Goal: Information Seeking & Learning: Learn about a topic

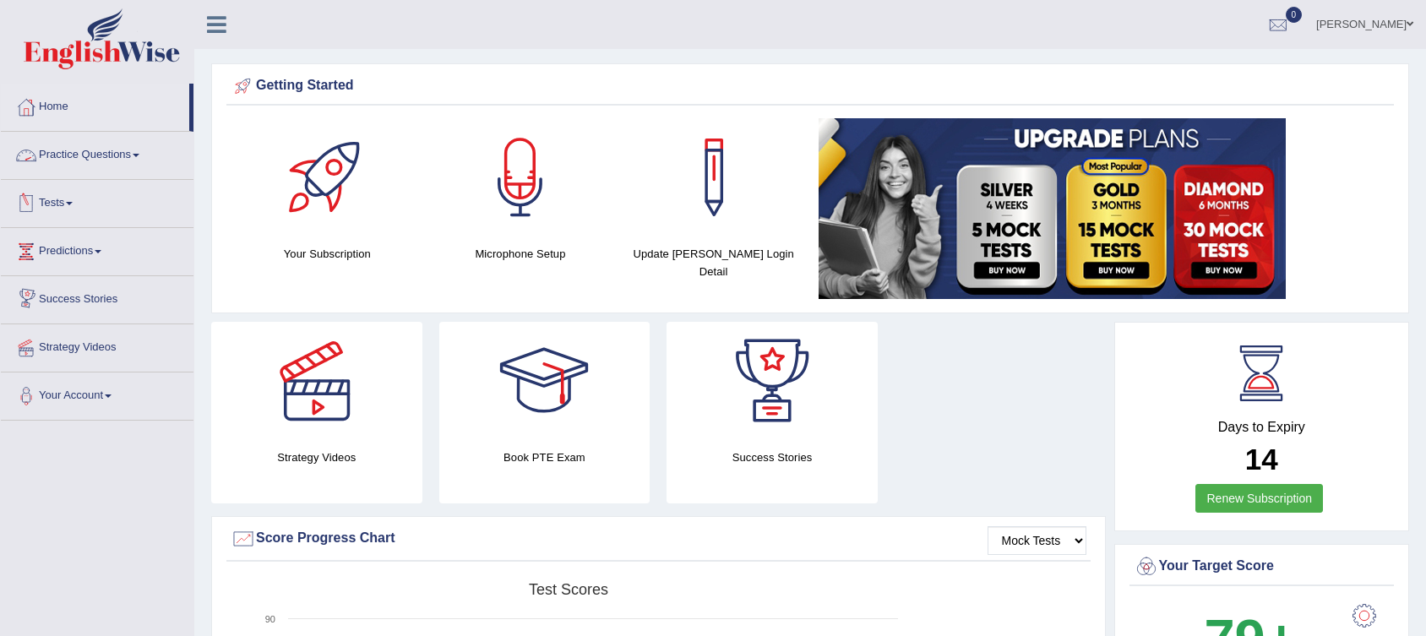
click at [75, 145] on link "Practice Questions" at bounding box center [97, 153] width 193 height 42
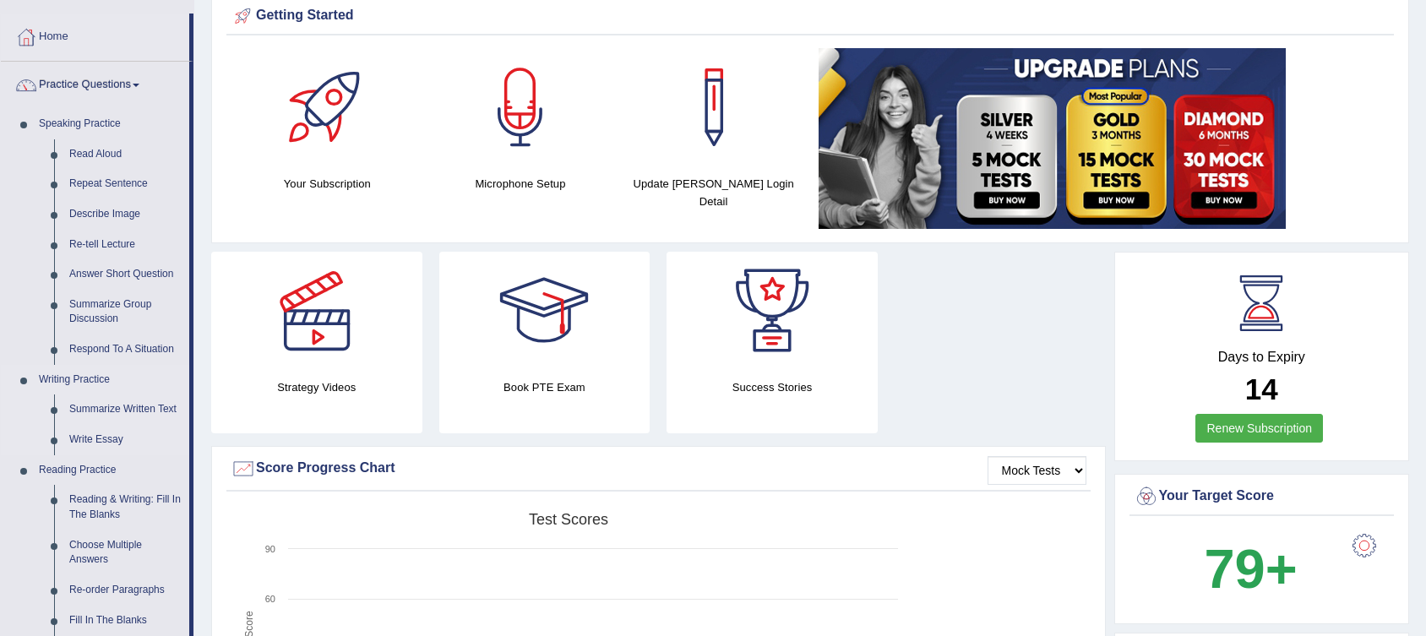
scroll to position [219, 0]
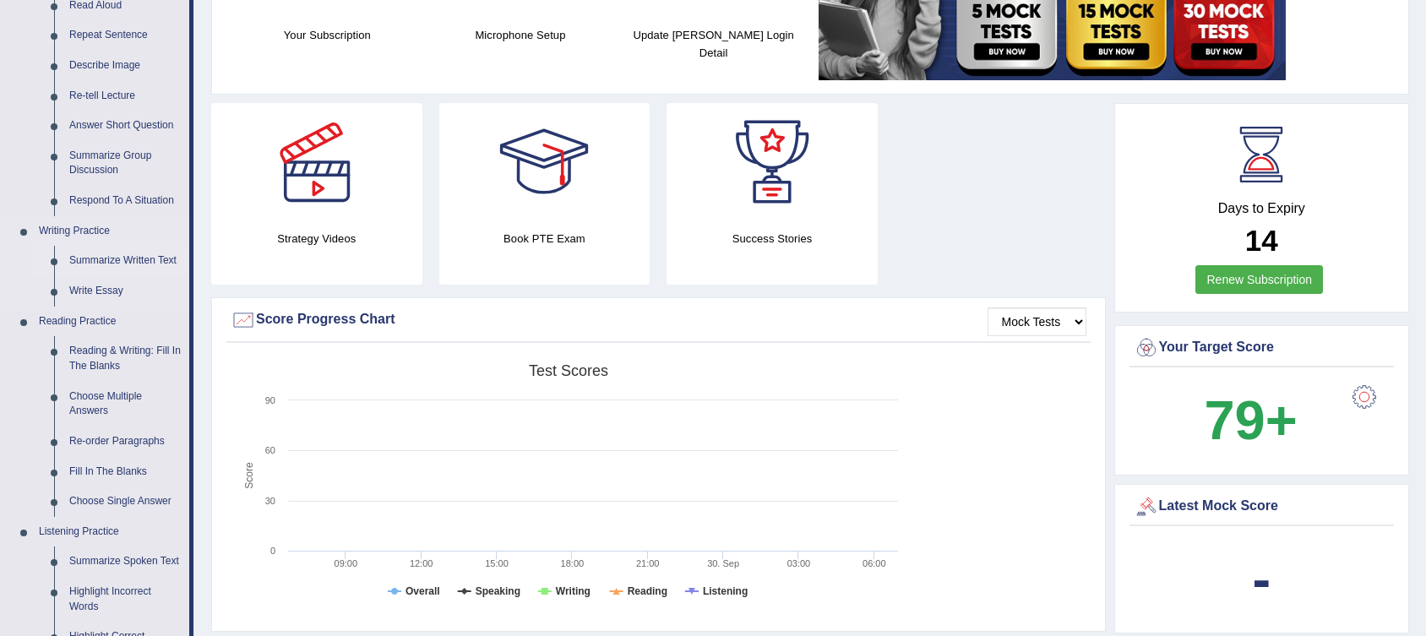
click at [108, 257] on link "Summarize Written Text" at bounding box center [126, 261] width 128 height 30
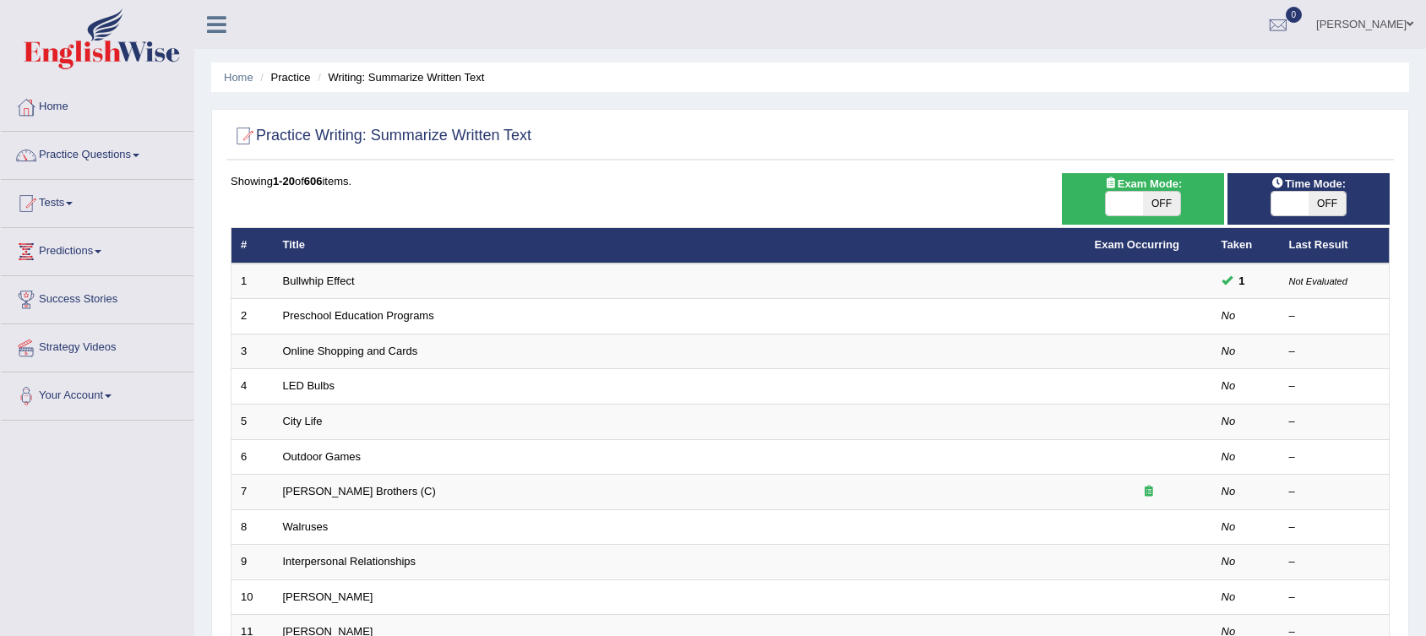
click at [1168, 204] on span "OFF" at bounding box center [1161, 204] width 37 height 24
checkbox input "true"
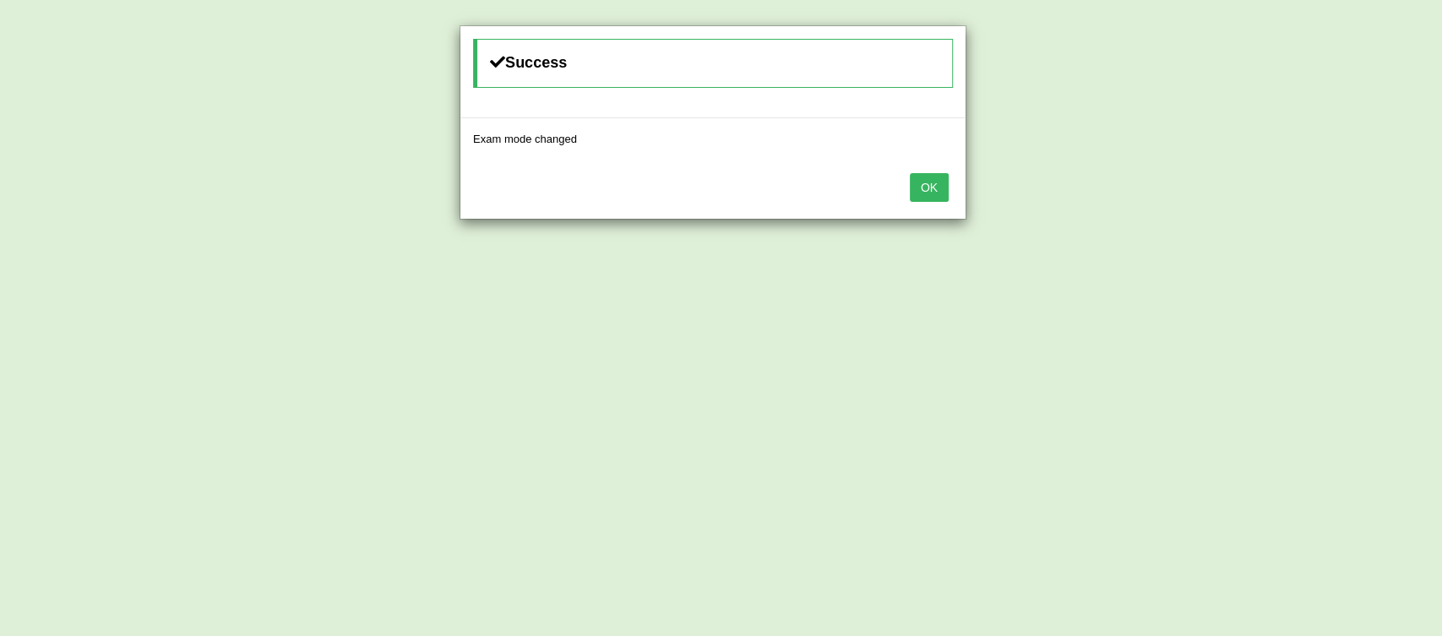
click at [937, 189] on button "OK" at bounding box center [929, 187] width 39 height 29
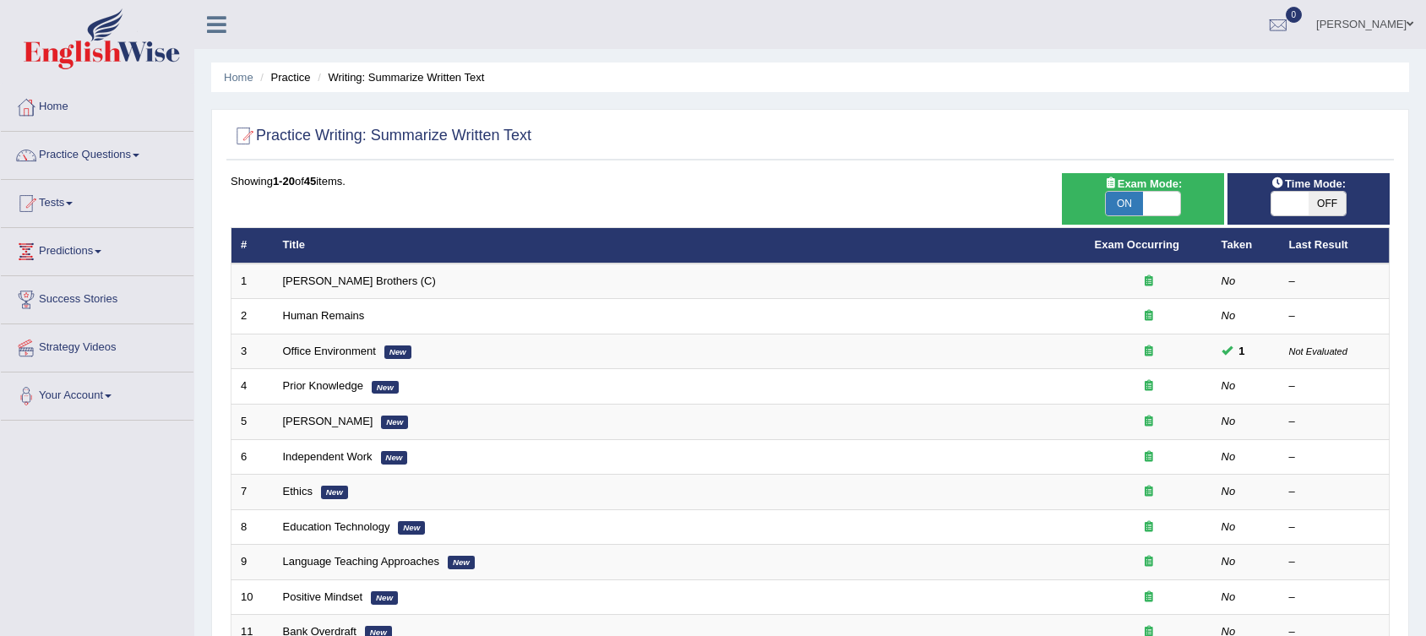
click at [1344, 206] on span "OFF" at bounding box center [1327, 204] width 37 height 24
checkbox input "true"
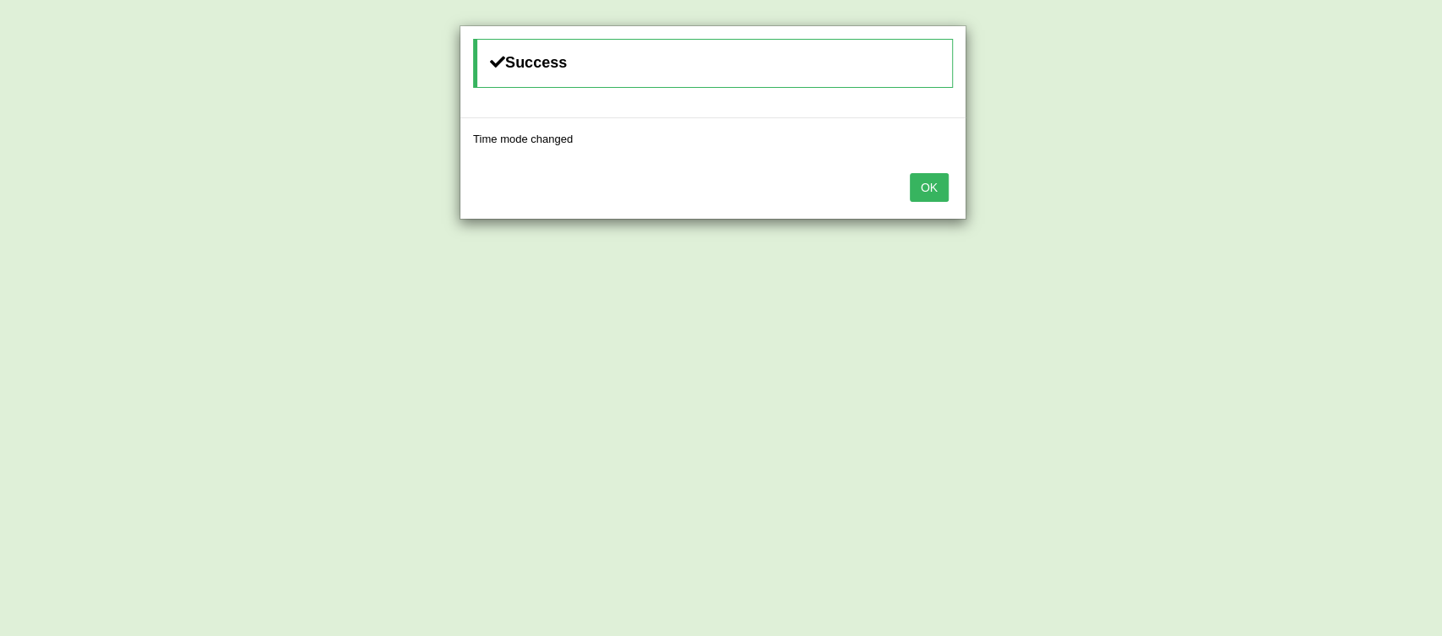
click at [944, 181] on button "OK" at bounding box center [929, 187] width 39 height 29
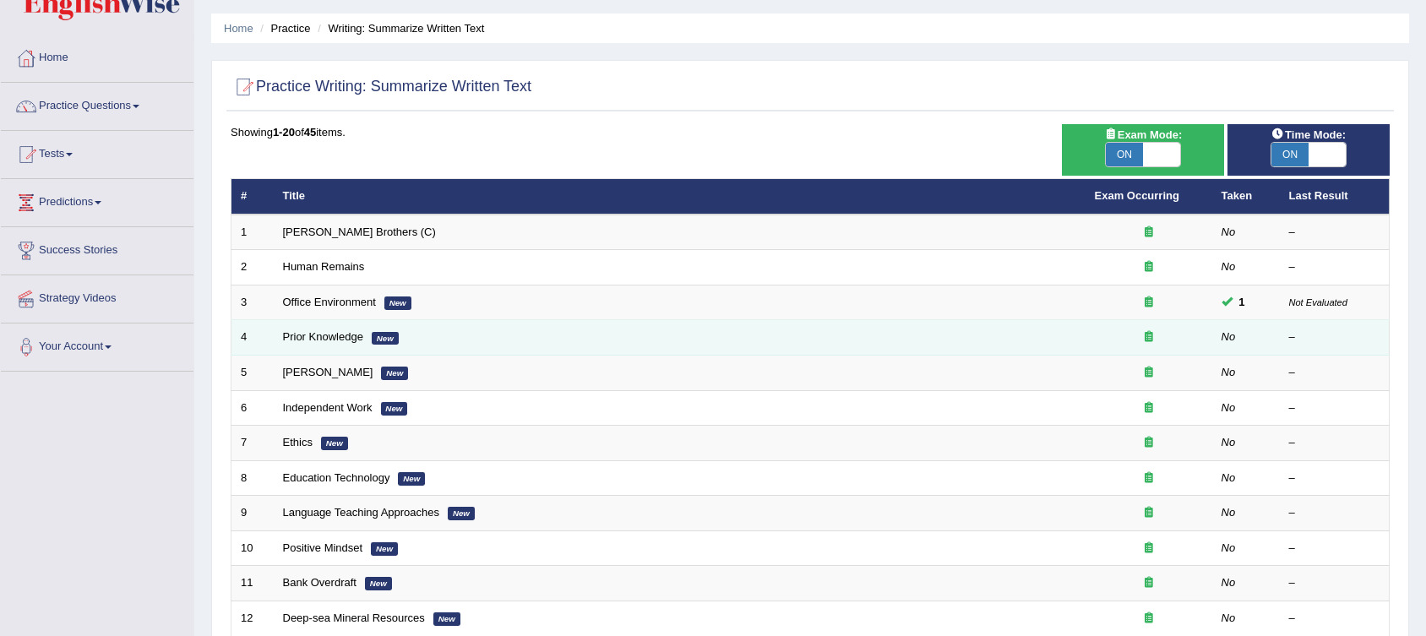
scroll to position [47, 0]
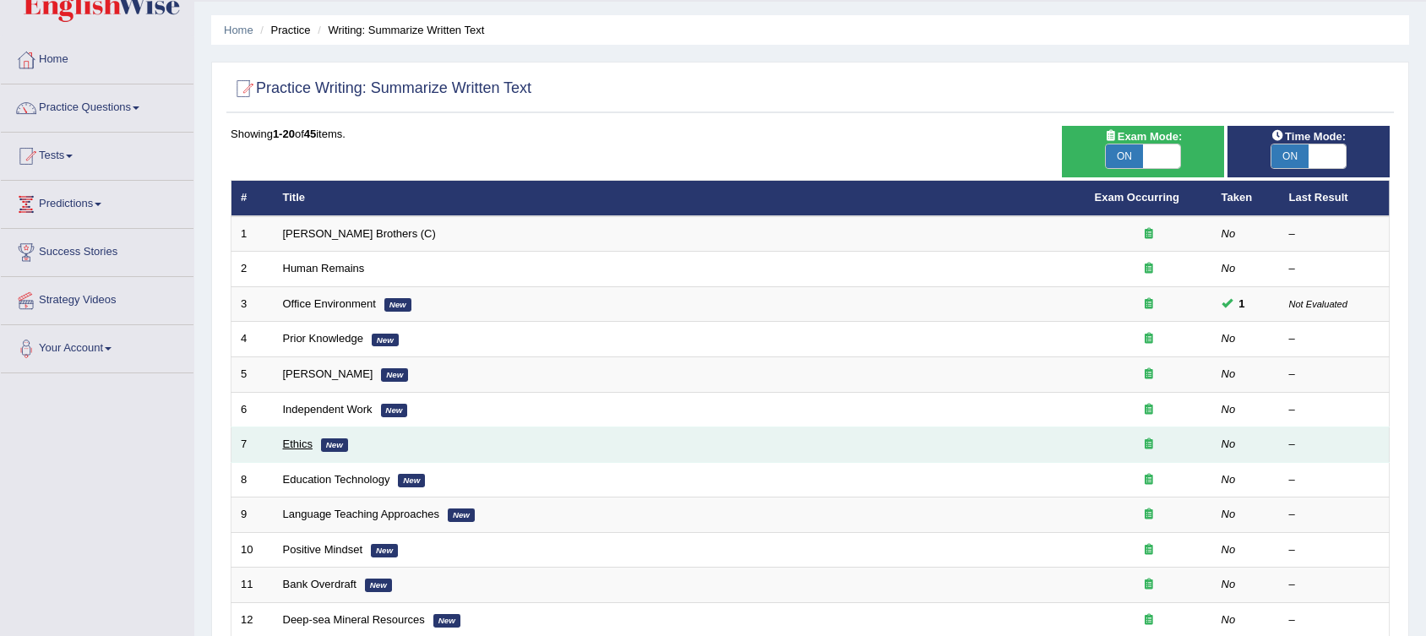
click at [287, 448] on link "Ethics" at bounding box center [298, 444] width 30 height 13
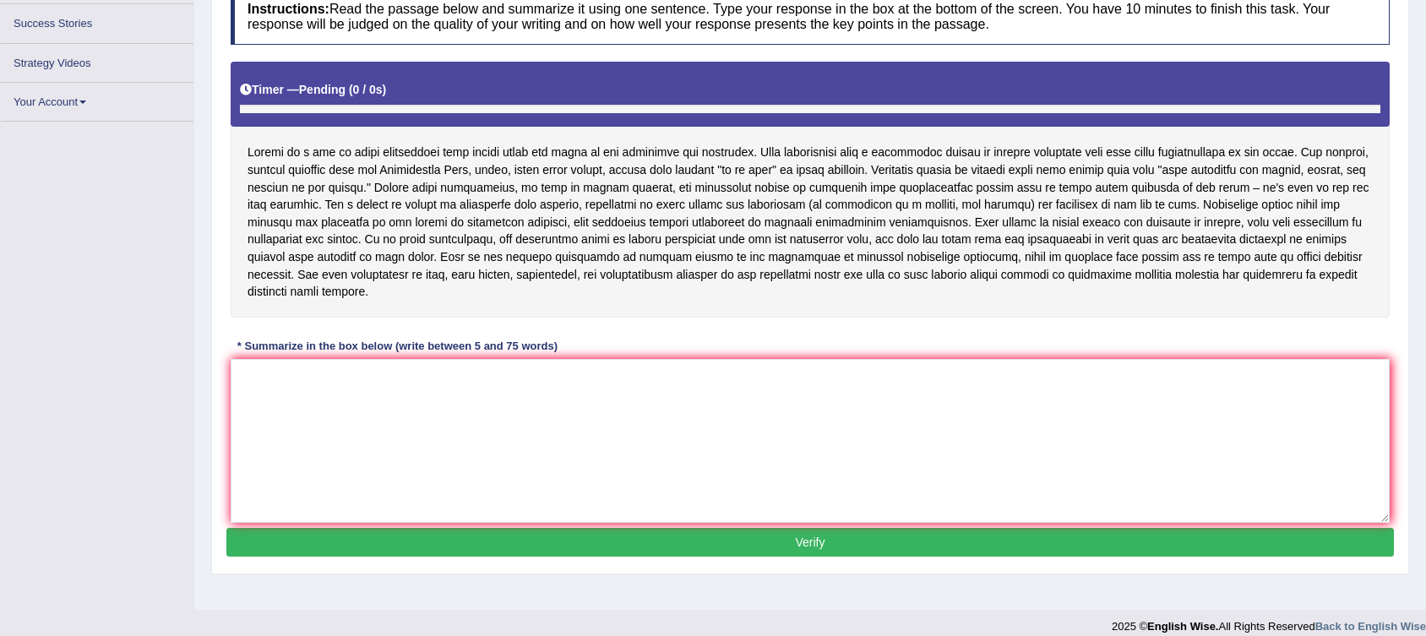
scroll to position [250, 0]
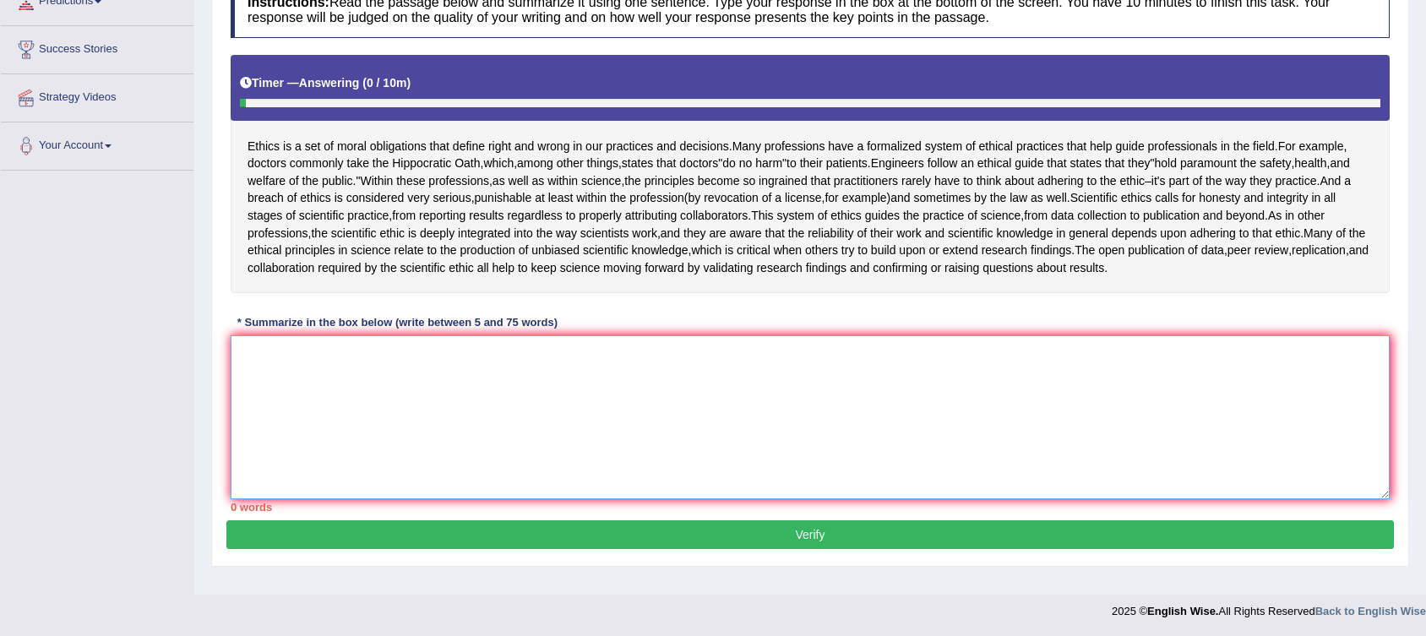
click at [261, 402] on textarea at bounding box center [810, 417] width 1159 height 164
type textarea "e"
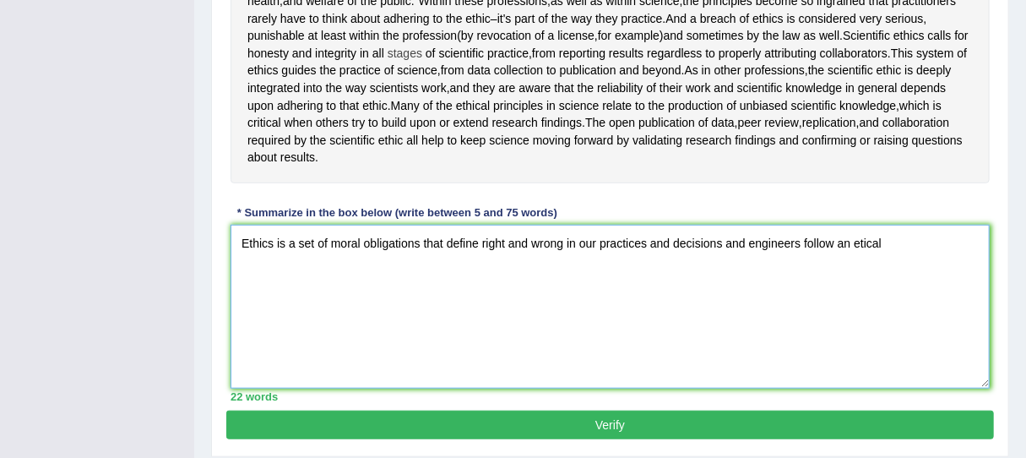
scroll to position [378, 0]
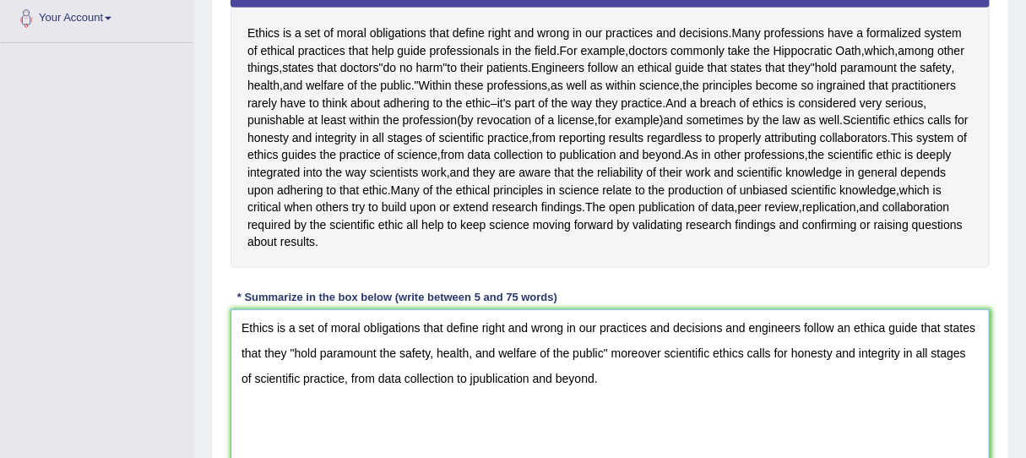
drag, startPoint x: 609, startPoint y: 350, endPoint x: 661, endPoint y: 344, distance: 51.9
click at [661, 344] on textarea "Ethics is a set of moral obligations that define right and wrong in our practic…" at bounding box center [610, 391] width 759 height 164
click at [744, 323] on textarea "Ethics is a set of moral obligations that define right and wrong in our practic…" at bounding box center [610, 391] width 759 height 164
drag, startPoint x: 727, startPoint y: 324, endPoint x: 745, endPoint y: 318, distance: 19.3
click at [745, 318] on textarea "Ethics is a set of moral obligations that define right and wrong in our practic…" at bounding box center [610, 391] width 759 height 164
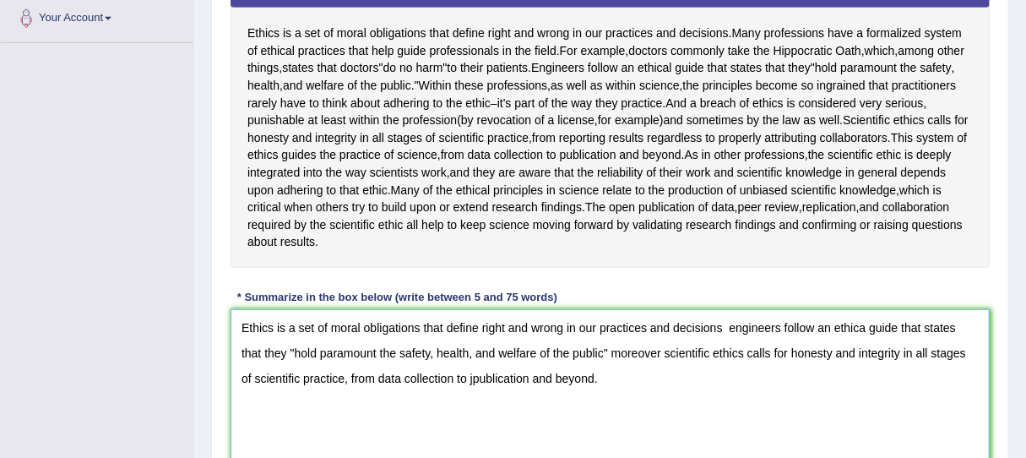
paste textarea "moreover"
drag, startPoint x: 645, startPoint y: 350, endPoint x: 695, endPoint y: 348, distance: 49.9
click at [695, 348] on textarea "Ethics is a set of moral obligations that define right and wrong in our practic…" at bounding box center [610, 391] width 759 height 164
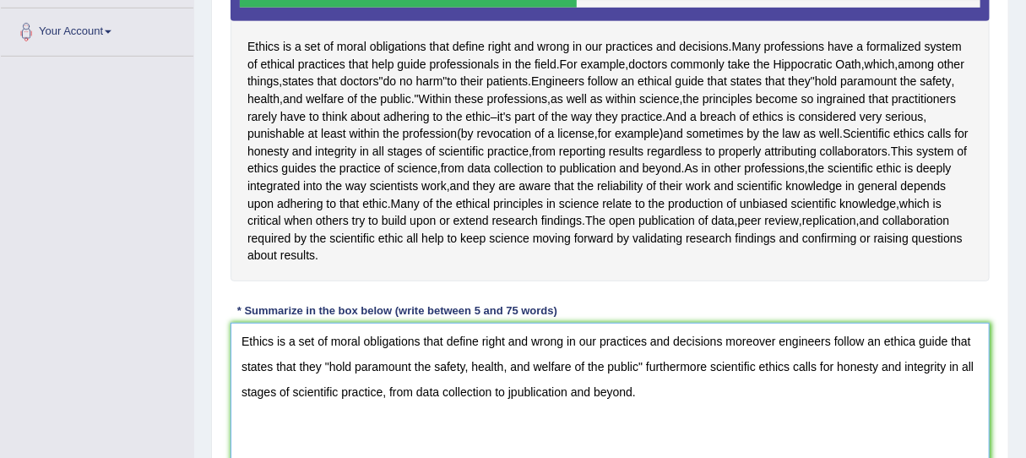
scroll to position [366, 0]
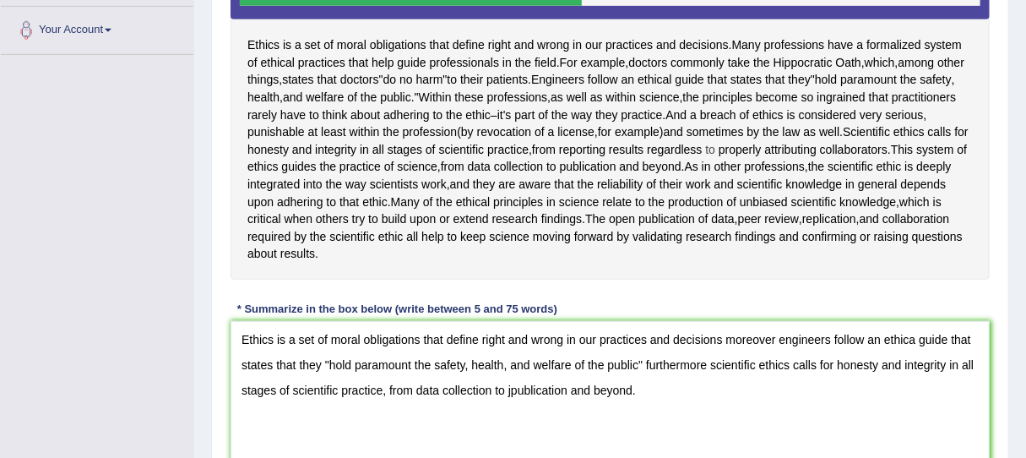
drag, startPoint x: 764, startPoint y: 150, endPoint x: 790, endPoint y: 144, distance: 26.7
click at [790, 144] on div "Ethics is a set of moral obligations that define right and wrong in our practic…" at bounding box center [610, 116] width 759 height 325
drag, startPoint x: 387, startPoint y: 386, endPoint x: 633, endPoint y: 413, distance: 247.3
click at [633, 413] on textarea "Ethics is a set of moral obligations that define right and wrong in our practic…" at bounding box center [610, 403] width 759 height 164
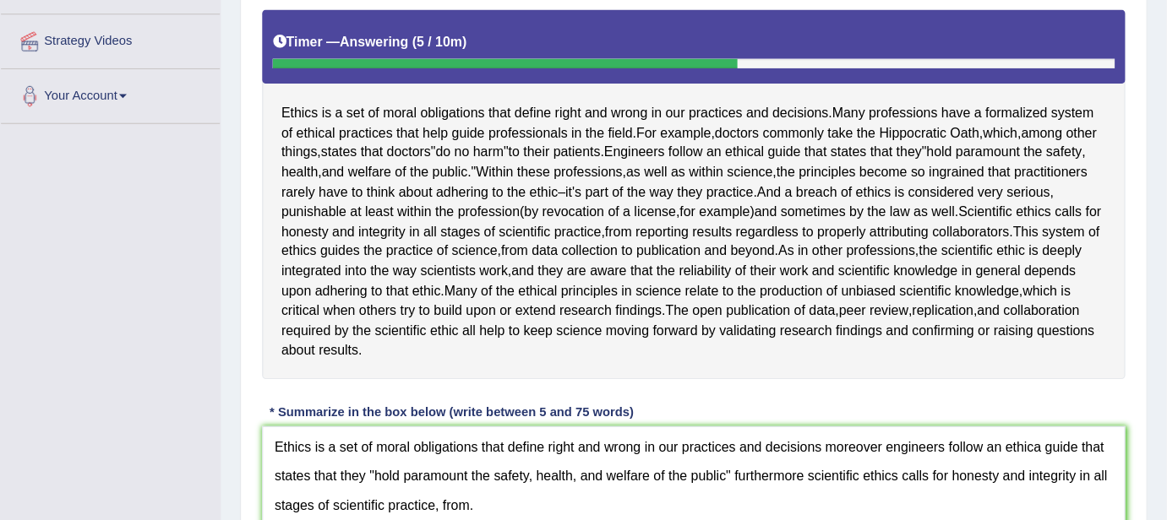
scroll to position [312, 0]
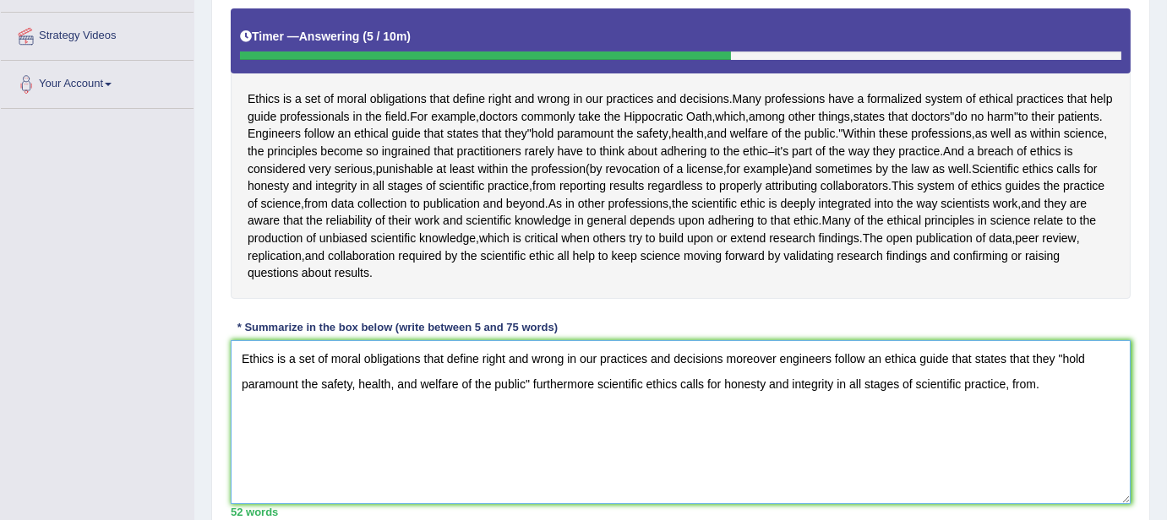
click at [1034, 381] on textarea "Ethics is a set of moral obligations that define right and wrong in our practic…" at bounding box center [681, 422] width 900 height 164
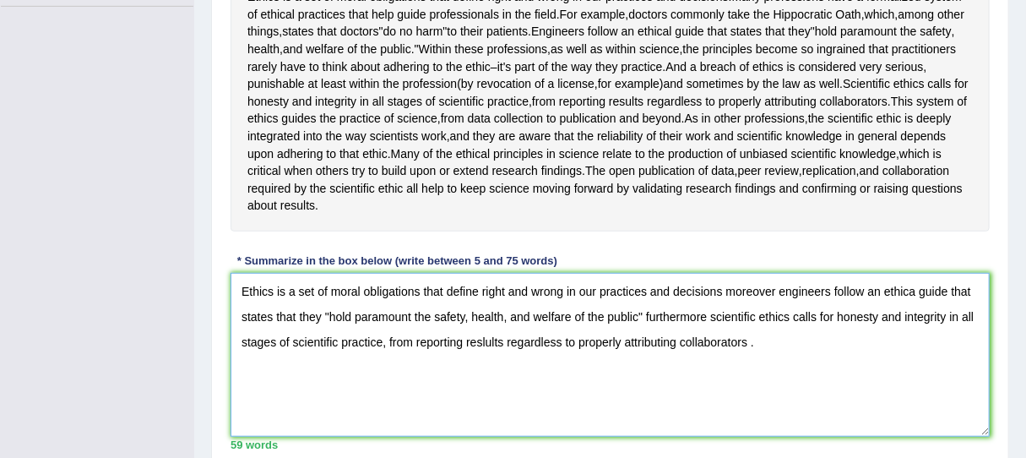
scroll to position [400, 0]
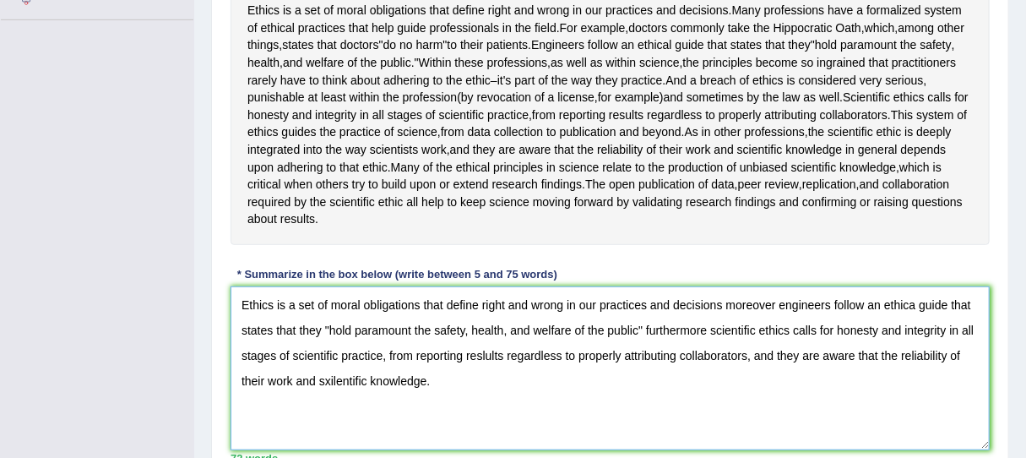
click at [914, 303] on textarea "Ethics is a set of moral obligations that define right and wrong in our practic…" at bounding box center [610, 368] width 759 height 164
click at [723, 298] on textarea "Ethics is a set of moral obligations that define right and wrong in our practic…" at bounding box center [610, 368] width 759 height 164
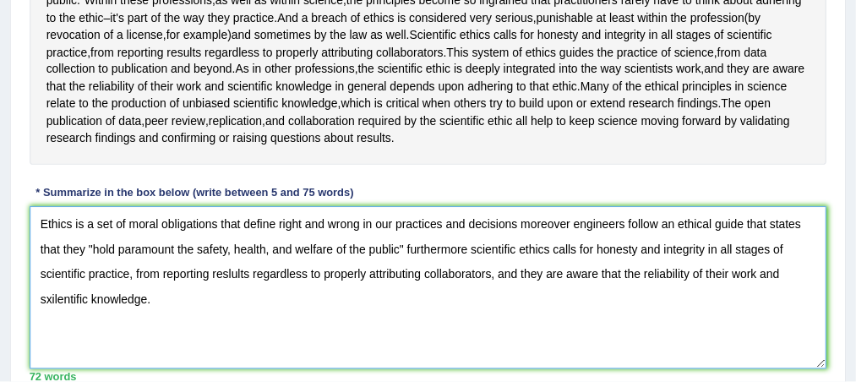
scroll to position [414, 0]
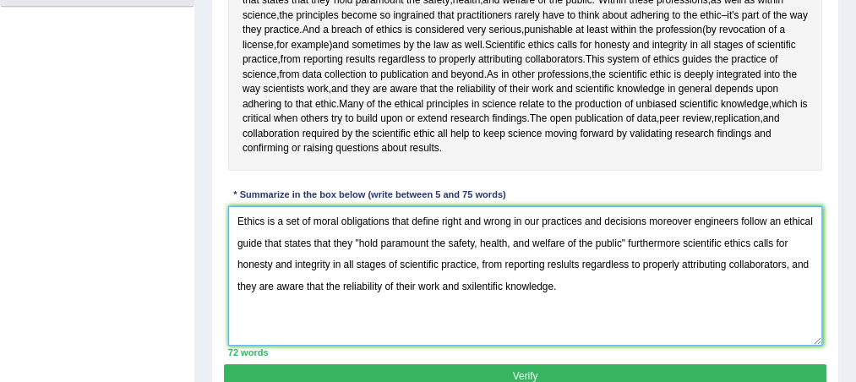
click at [563, 261] on textarea "Ethics is a set of moral obligations that define right and wrong in our practic…" at bounding box center [525, 275] width 595 height 139
click at [476, 283] on textarea "Ethics is a set of moral obligations that define right and wrong in our practic…" at bounding box center [525, 275] width 595 height 139
type textarea "Ethics is a set of moral obligations that define right and wrong in our practic…"
click at [481, 375] on button "Verify" at bounding box center [524, 376] width 601 height 24
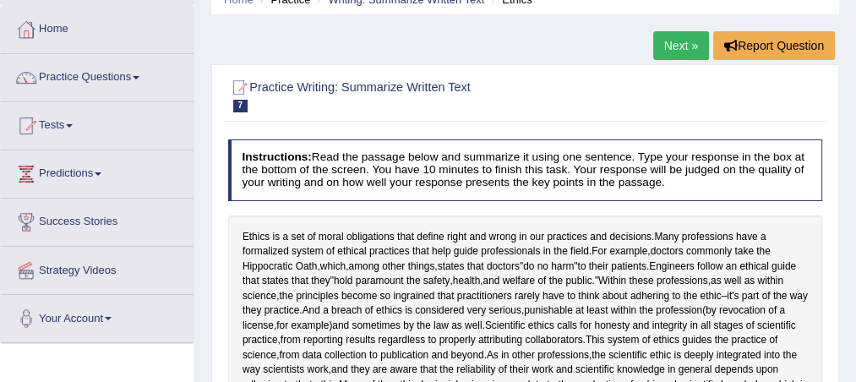
scroll to position [71, 0]
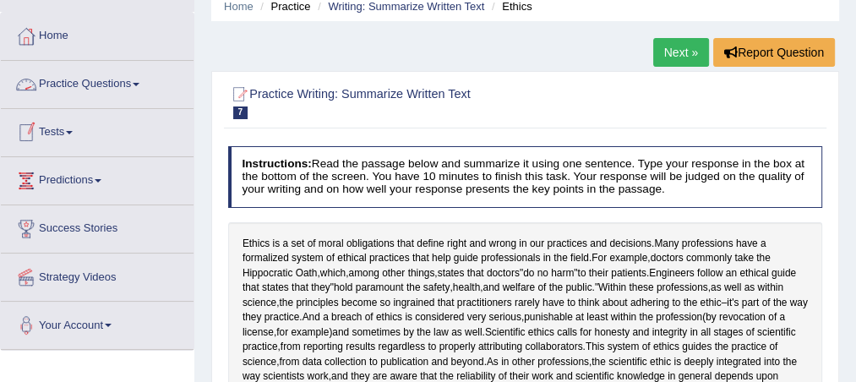
click at [122, 83] on link "Practice Questions" at bounding box center [97, 82] width 193 height 42
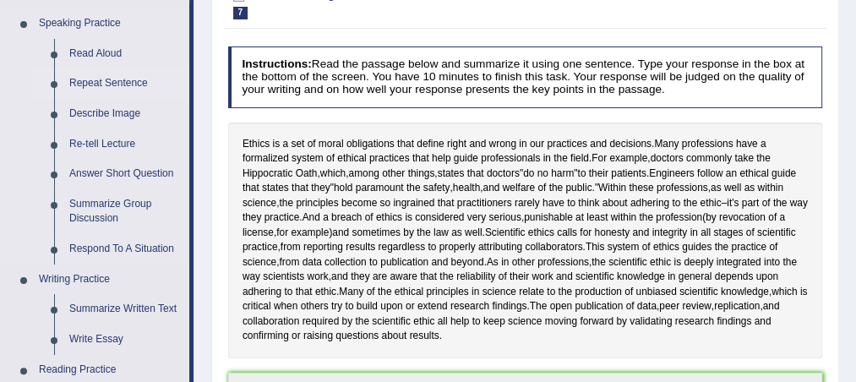
scroll to position [203, 0]
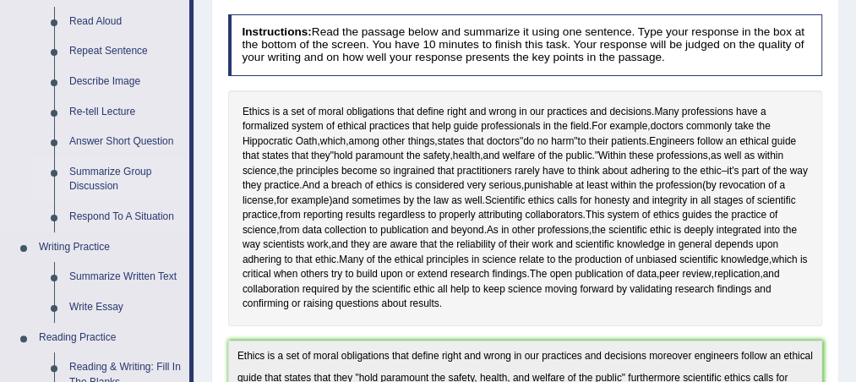
click at [99, 177] on link "Summarize Group Discussion" at bounding box center [126, 179] width 128 height 45
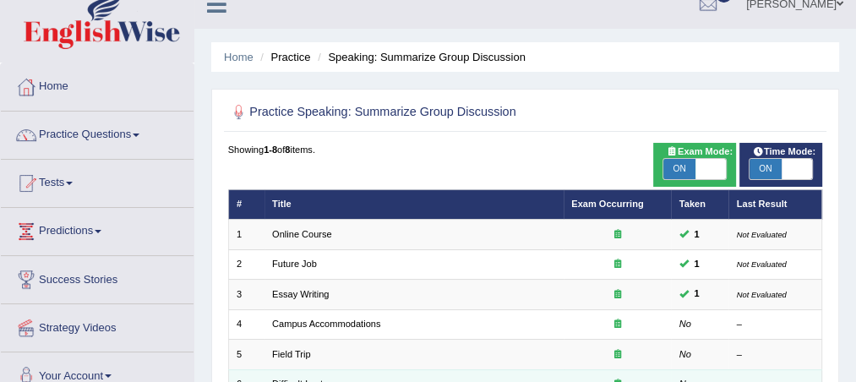
scroll to position [75, 0]
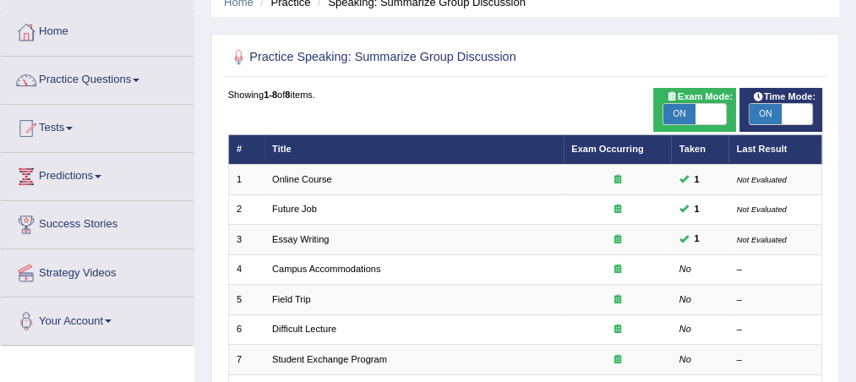
click at [135, 86] on link "Practice Questions" at bounding box center [97, 78] width 193 height 42
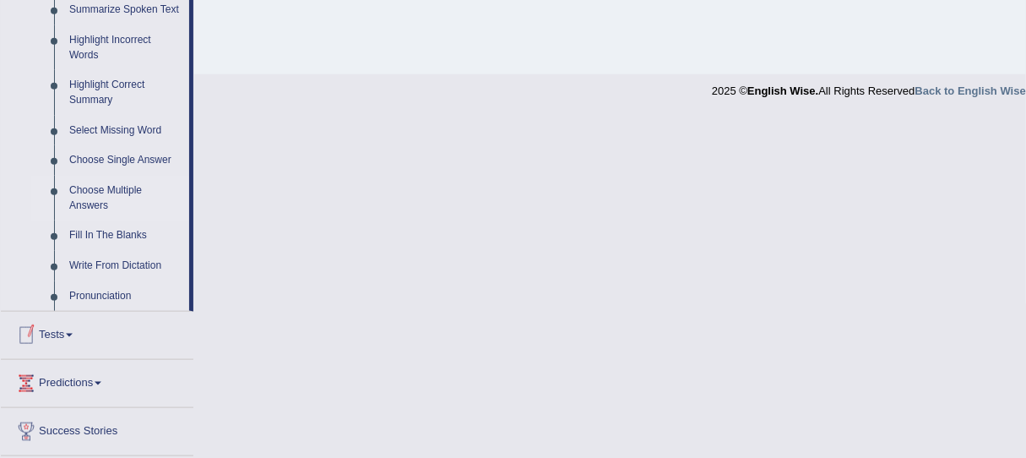
scroll to position [776, 0]
